Goal: Transaction & Acquisition: Book appointment/travel/reservation

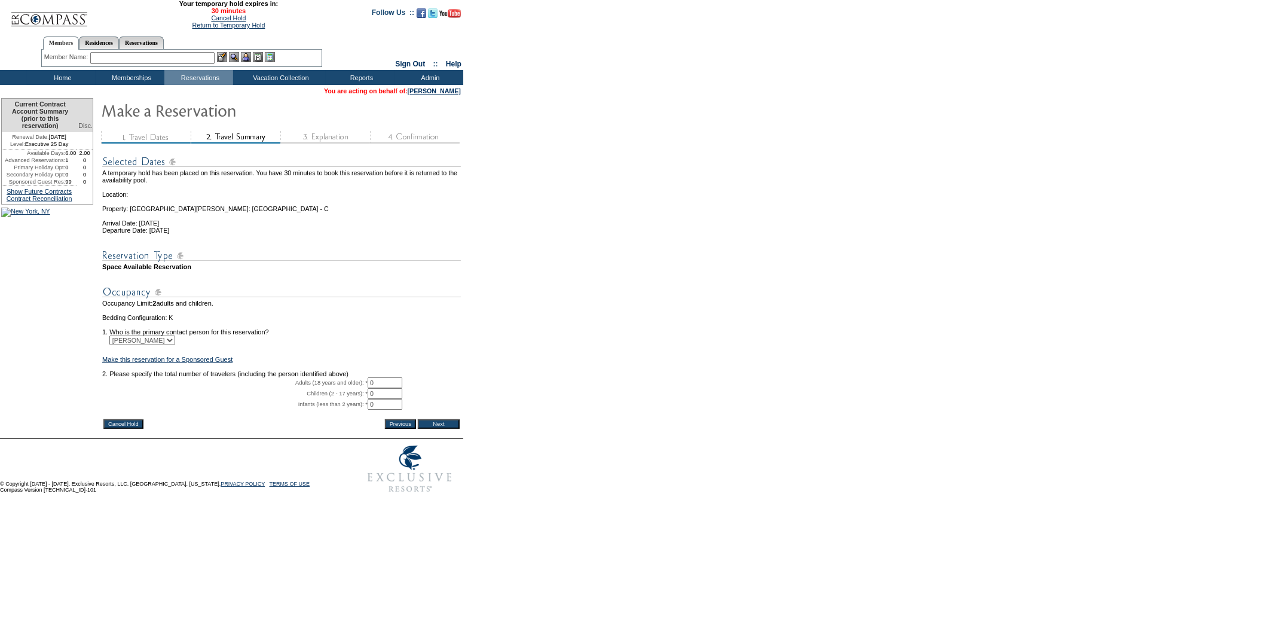
click at [392, 388] on input "0" at bounding box center [385, 382] width 35 height 11
type input "2"
click at [439, 429] on input "Next" at bounding box center [439, 424] width 42 height 10
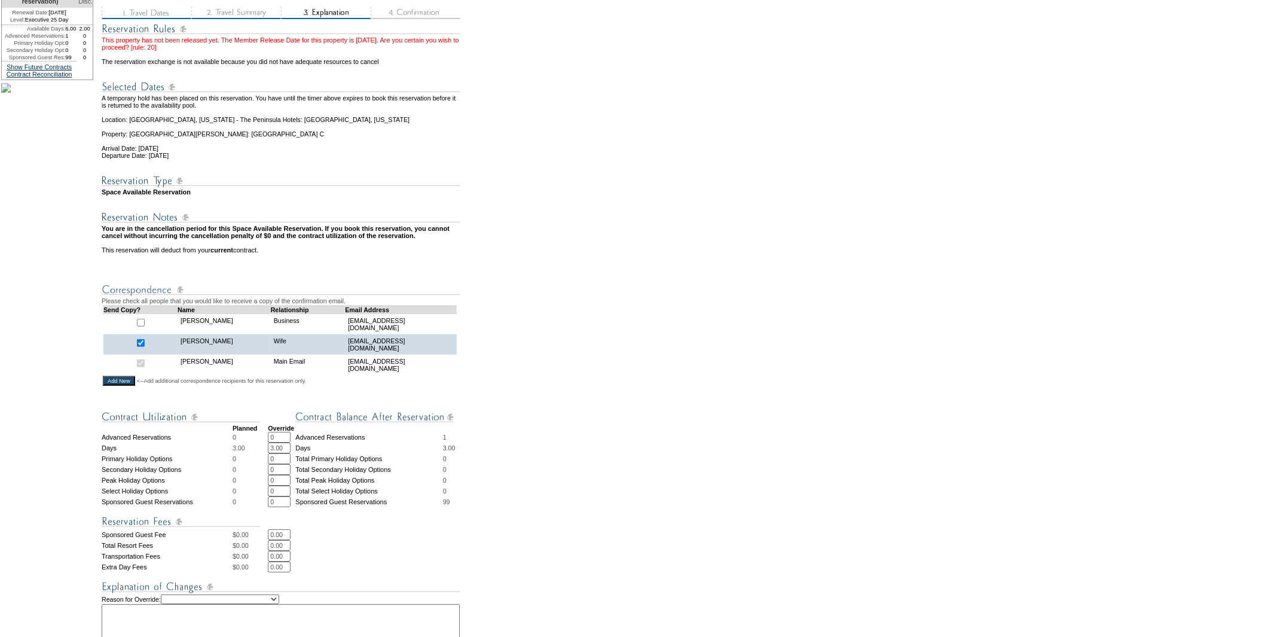
scroll to position [265, 0]
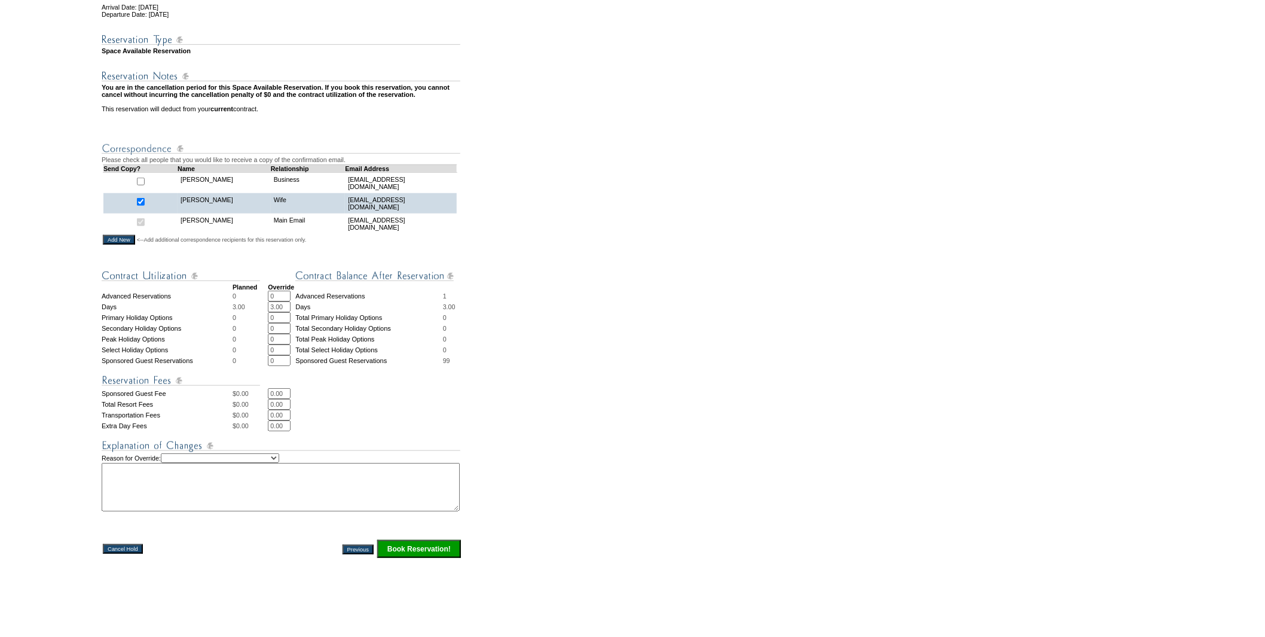
click at [260, 463] on select "Creating Continuous Stay Days Rebooked After Cancellation Editing Occupant Expe…" at bounding box center [220, 458] width 118 height 10
select select "1035"
click at [173, 463] on select "Creating Continuous Stay Days Rebooked After Cancellation Editing Occupant Expe…" at bounding box center [220, 458] width 118 height 10
click at [190, 510] on textarea at bounding box center [281, 487] width 358 height 48
paste textarea "$3,988.14"
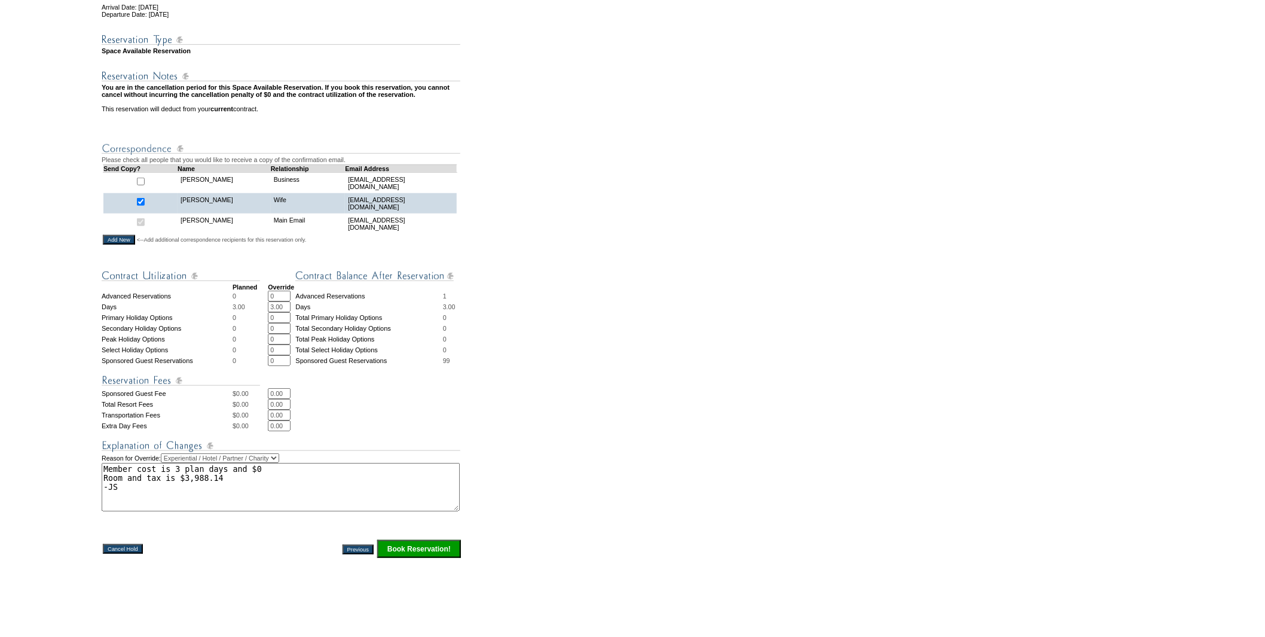
type textarea "Member cost is 3 plan days and $0 Room and tax is $3,988.14 -JS"
click at [426, 558] on input "Book Reservation!" at bounding box center [419, 549] width 84 height 18
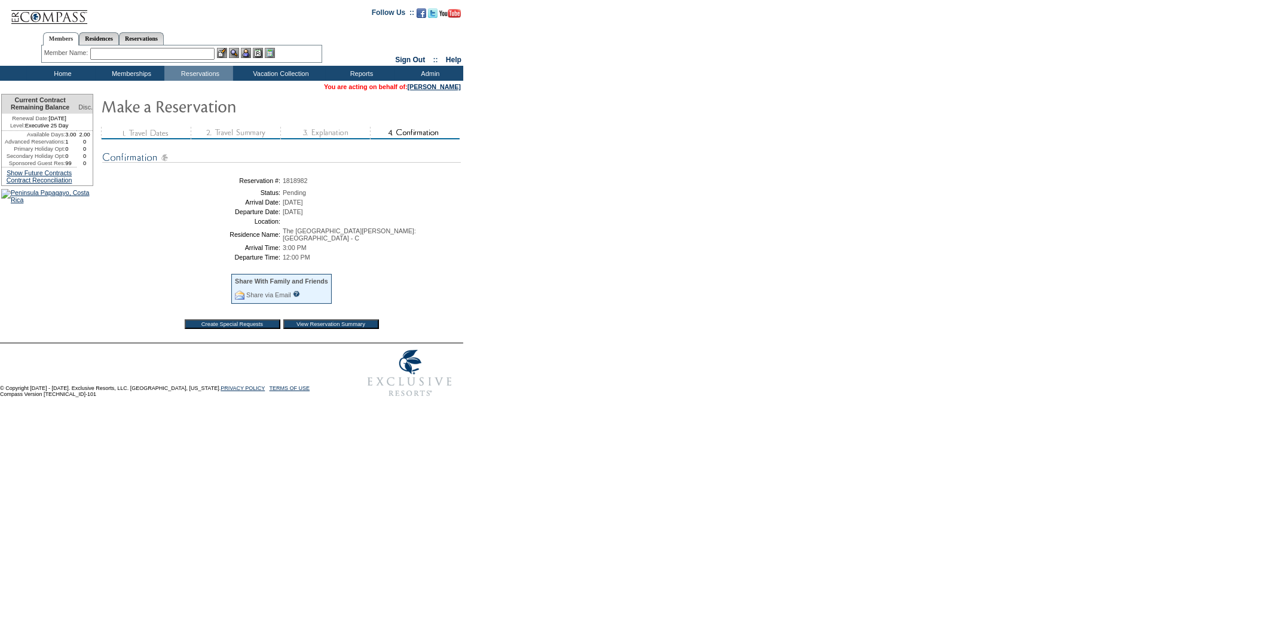
click at [336, 319] on input "View Reservation Summary" at bounding box center [331, 324] width 96 height 10
